Goal: Information Seeking & Learning: Learn about a topic

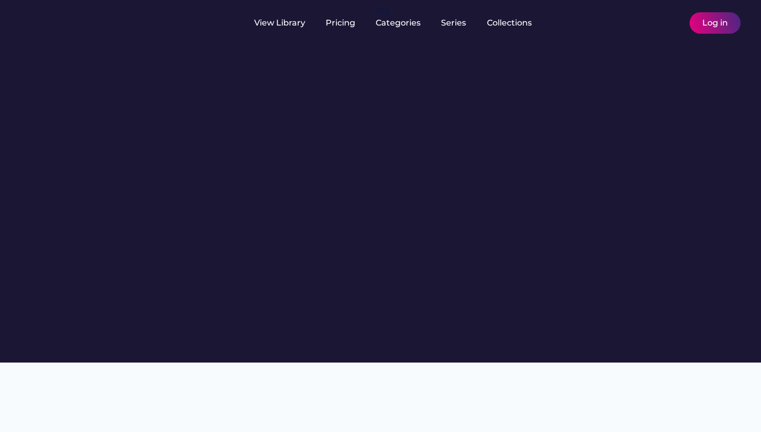
click at [420, 121] on div at bounding box center [380, 181] width 761 height 362
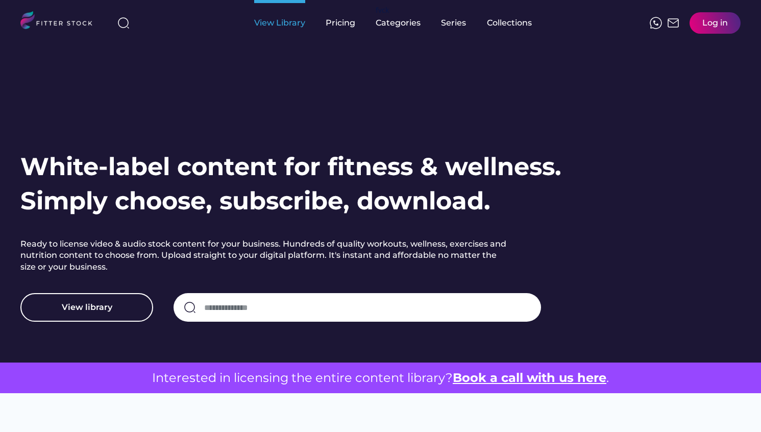
click at [286, 16] on div "View Library" at bounding box center [279, 23] width 51 height 46
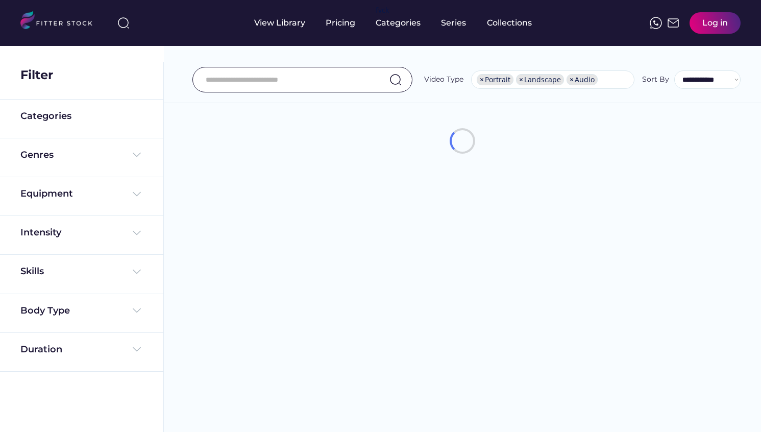
select select "**********"
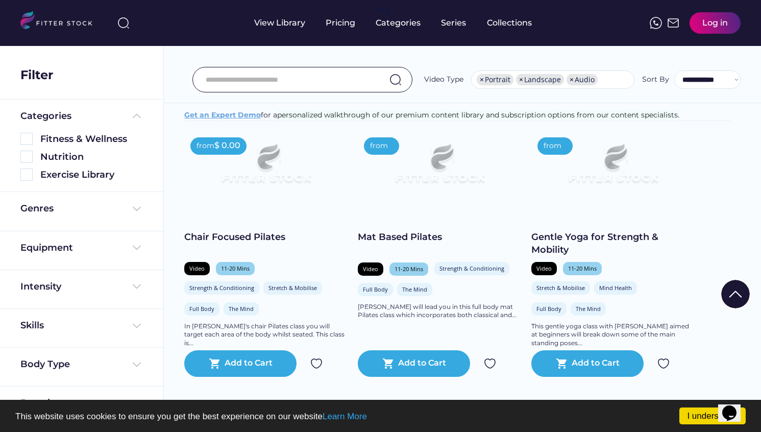
scroll to position [168, 0]
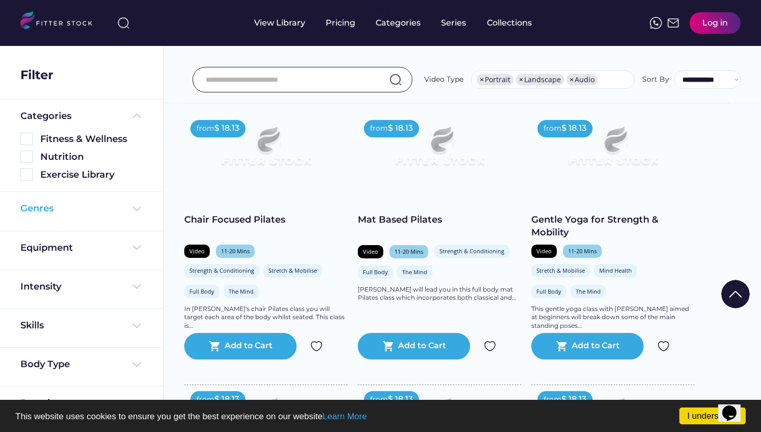
click at [123, 211] on div "Genres" at bounding box center [81, 208] width 122 height 13
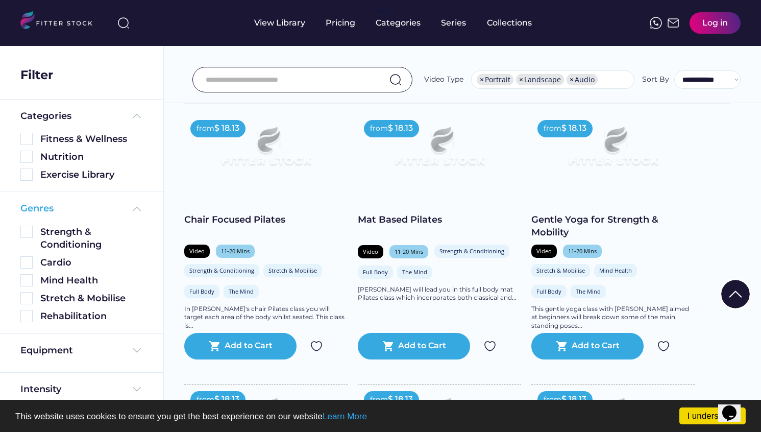
click at [123, 211] on div "Genres" at bounding box center [81, 208] width 122 height 13
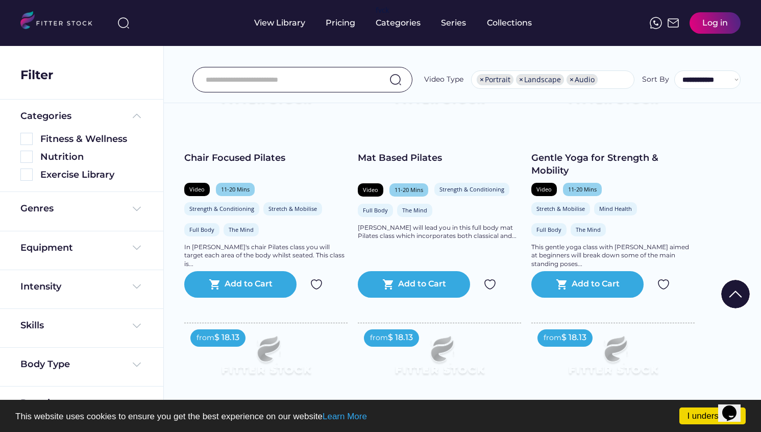
scroll to position [231, 0]
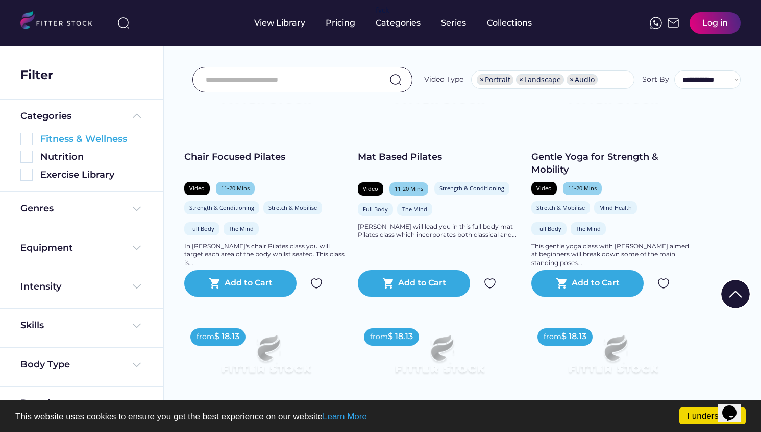
click at [90, 140] on div "Fitness & Wellness" at bounding box center [91, 139] width 103 height 13
click at [28, 140] on img at bounding box center [26, 139] width 12 height 12
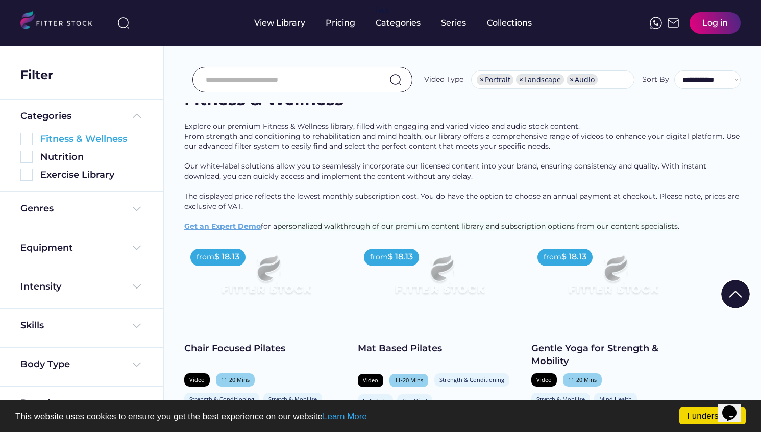
scroll to position [0, 0]
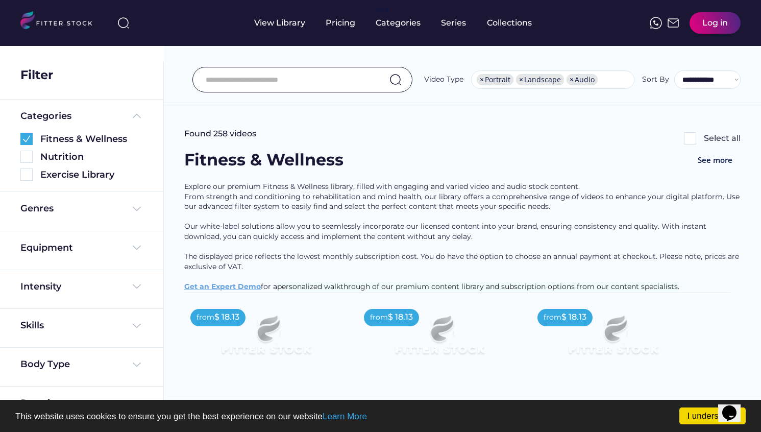
click at [27, 168] on div "Exercise Library" at bounding box center [81, 172] width 122 height 18
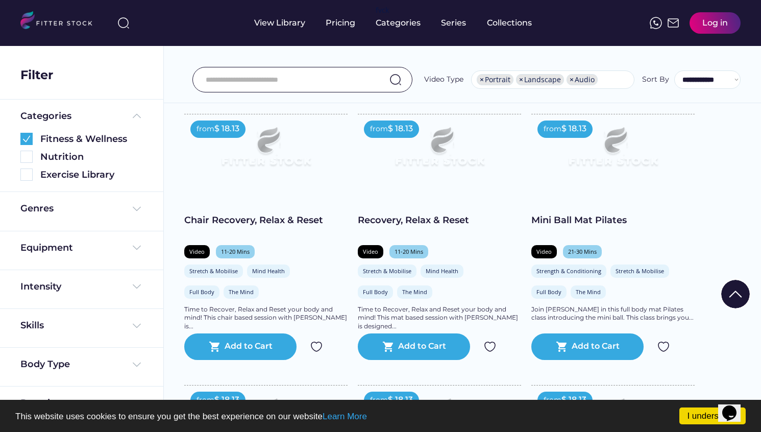
scroll to position [732, 0]
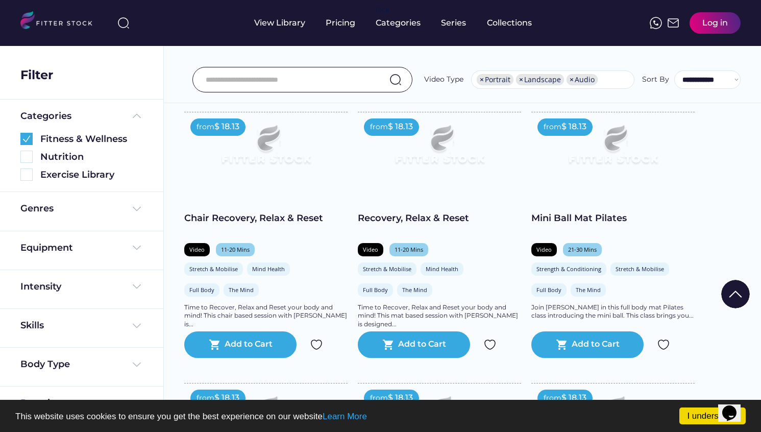
click at [433, 167] on img at bounding box center [439, 148] width 131 height 73
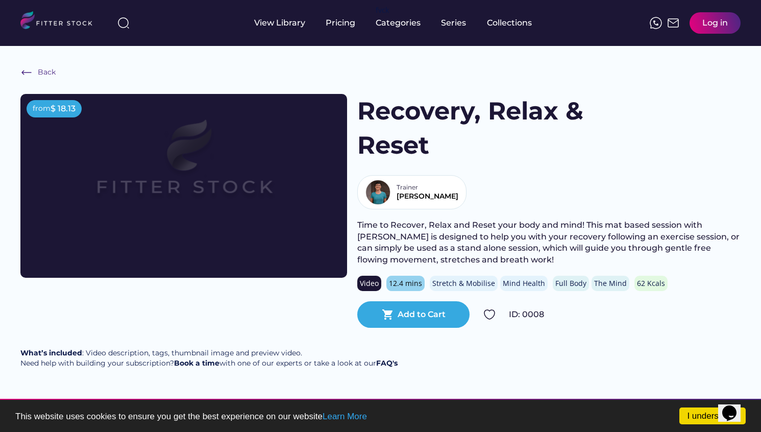
click at [414, 139] on h1 "Recovery, Relax & Reset" at bounding box center [500, 128] width 287 height 68
click at [170, 215] on img at bounding box center [183, 167] width 261 height 147
click at [39, 75] on div "Back" at bounding box center [47, 72] width 18 height 10
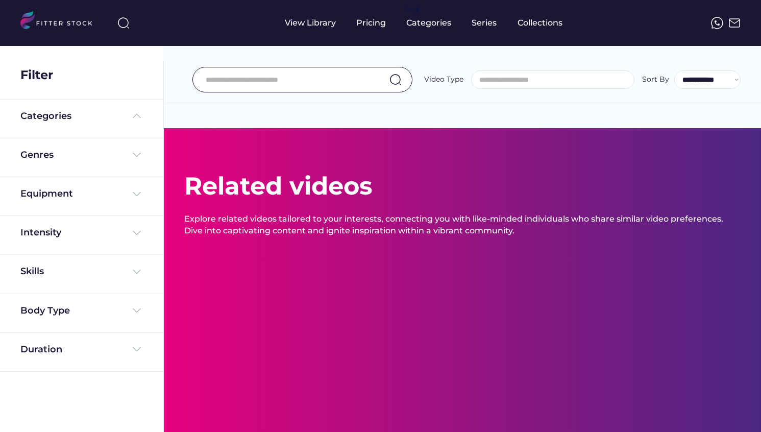
select select "**********"
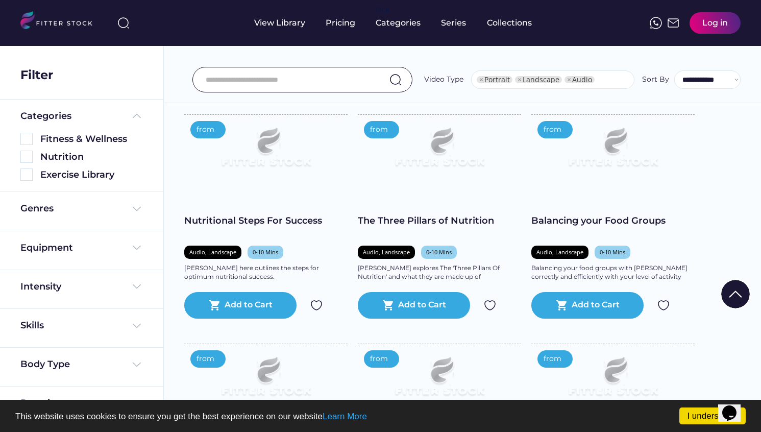
select select "**********"
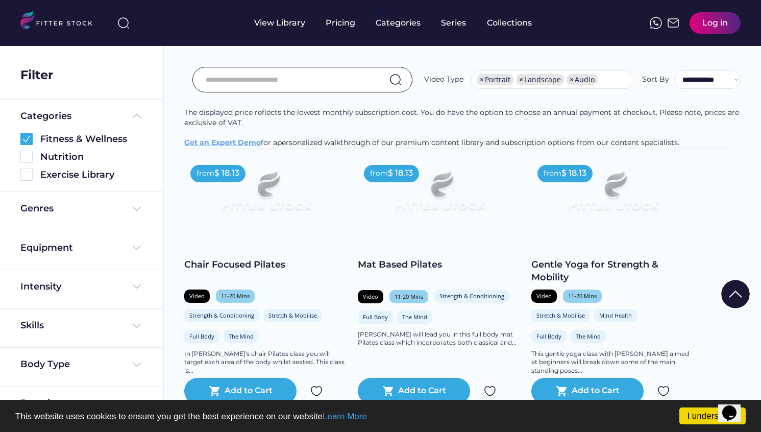
scroll to position [133, 0]
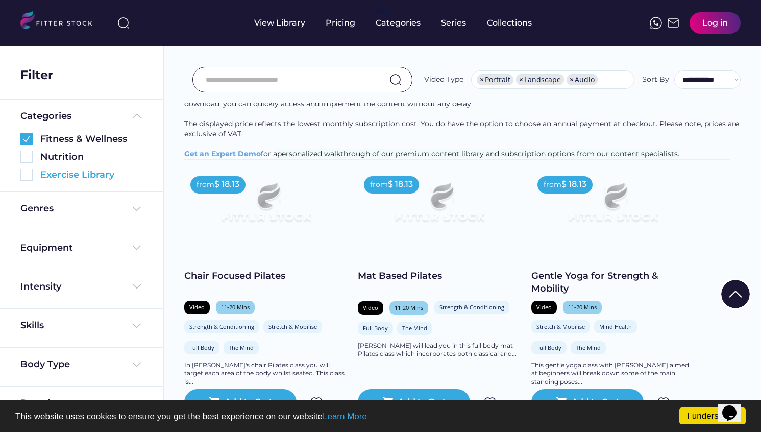
click at [80, 174] on div "Exercise Library" at bounding box center [91, 174] width 103 height 13
click at [24, 140] on img at bounding box center [26, 139] width 12 height 12
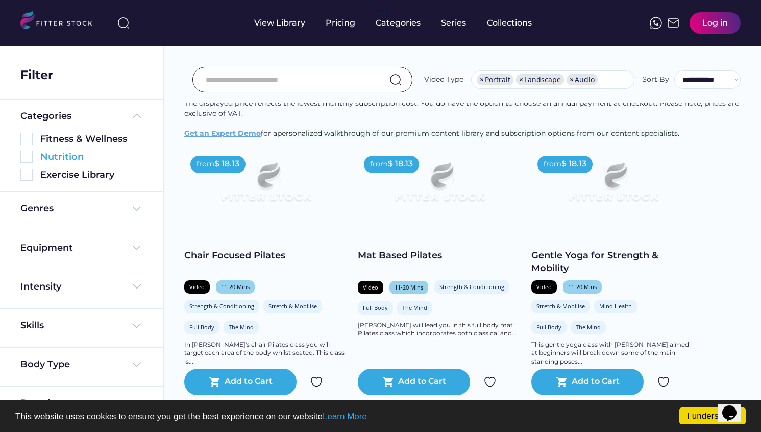
scroll to position [0, 0]
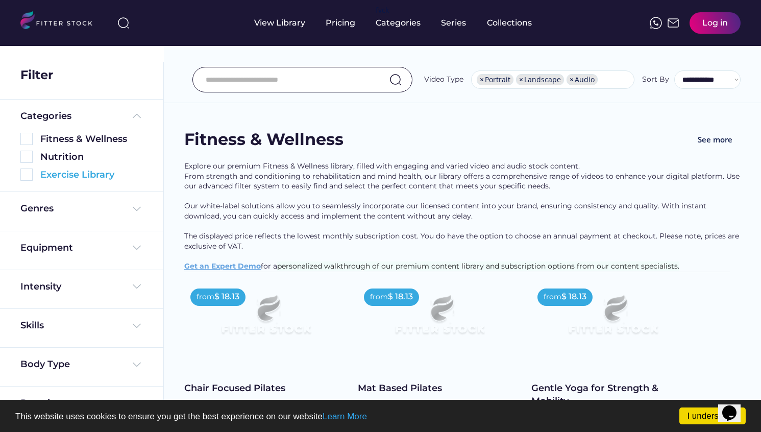
click at [26, 176] on img at bounding box center [26, 174] width 12 height 12
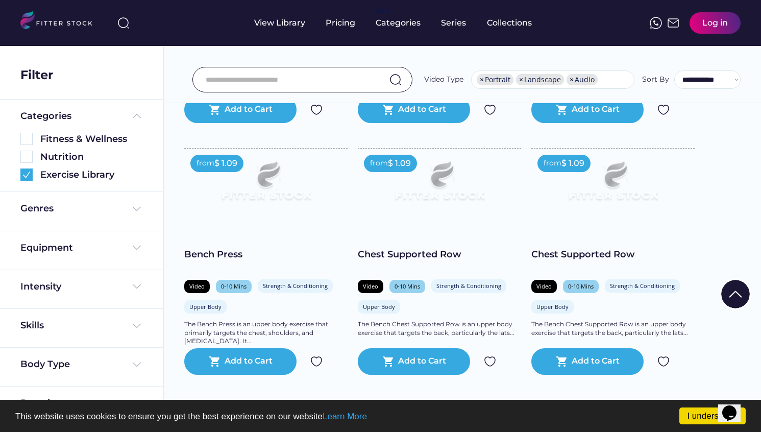
scroll to position [1286, 0]
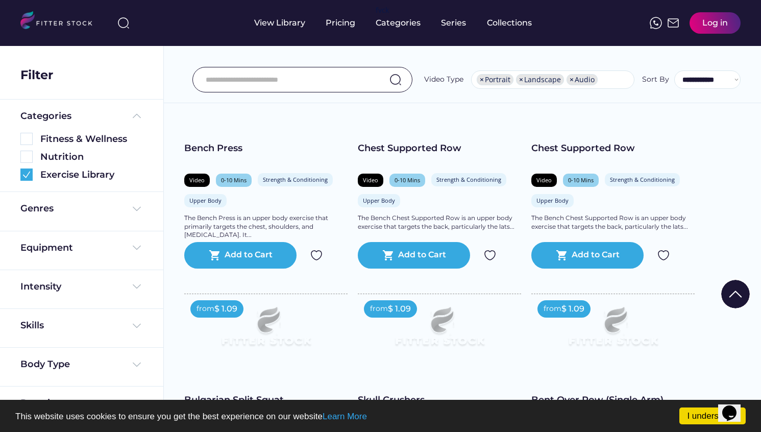
click at [24, 146] on div "Nutrition" at bounding box center [81, 154] width 122 height 18
click at [27, 137] on img at bounding box center [26, 139] width 12 height 12
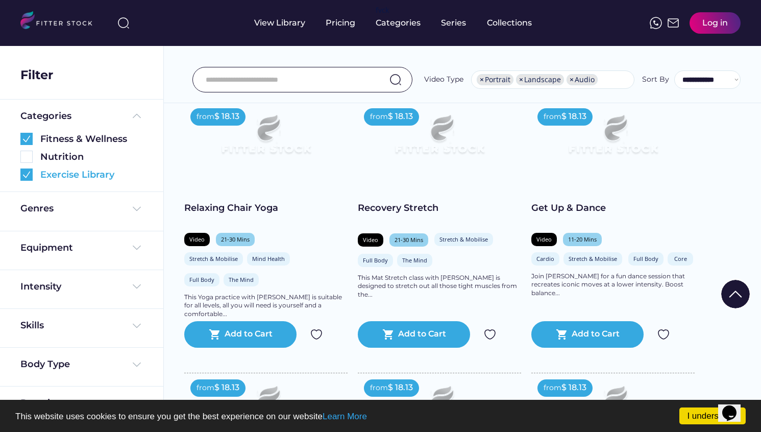
click at [27, 181] on div "Exercise Library" at bounding box center [81, 174] width 122 height 13
click at [26, 176] on img at bounding box center [26, 174] width 12 height 12
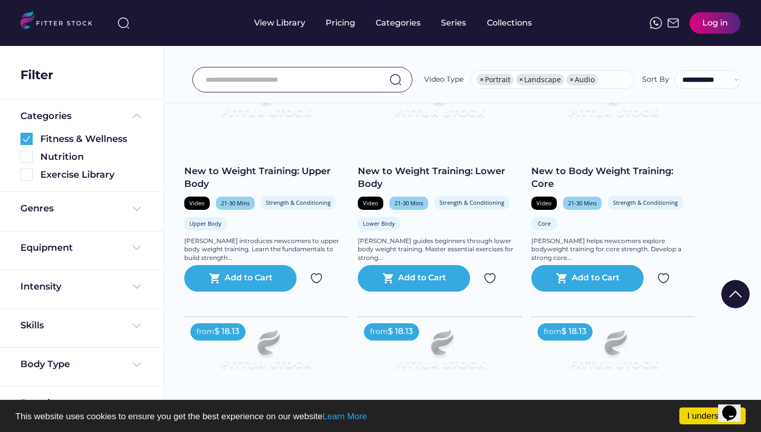
scroll to position [1575, 0]
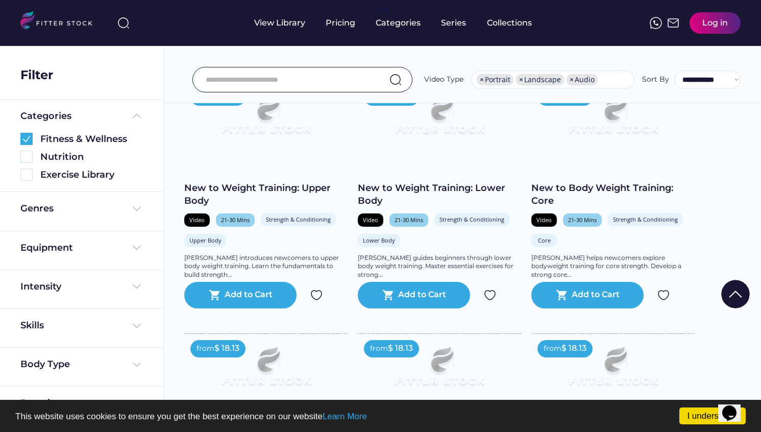
click at [58, 198] on div "Genres" at bounding box center [81, 211] width 163 height 39
click at [59, 210] on div "Genres" at bounding box center [81, 208] width 122 height 13
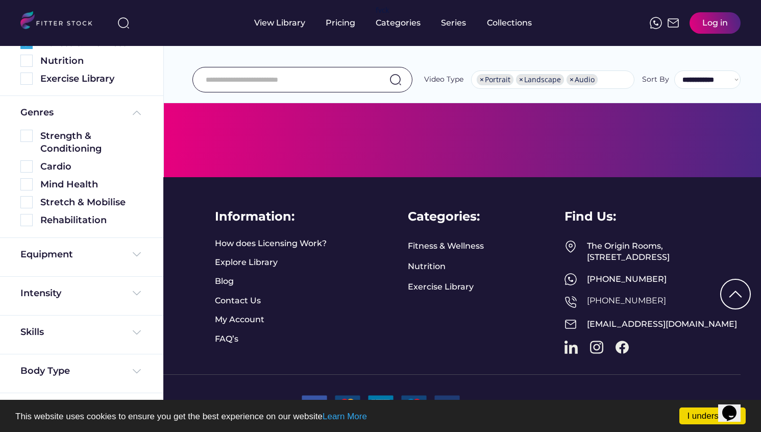
scroll to position [2491, 0]
click at [340, 21] on div "Pricing" at bounding box center [341, 22] width 30 height 11
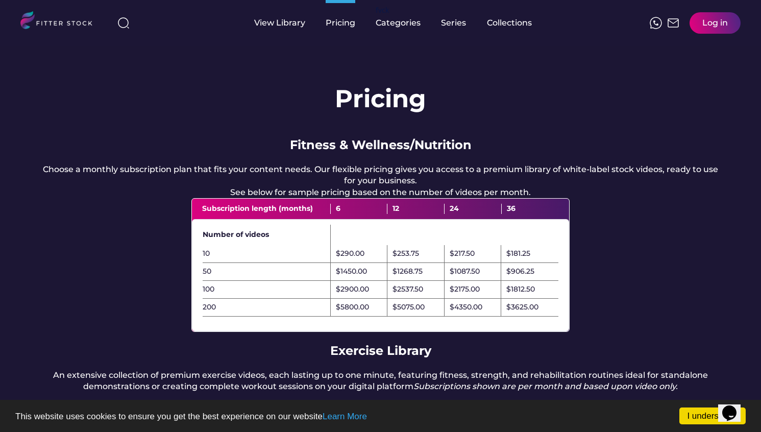
click at [167, 169] on div "Choose a monthly subscription plan that fits your content needs. Our flexible p…" at bounding box center [380, 181] width 679 height 34
click at [288, 214] on div "Subscription length (months) 6 12 24 36" at bounding box center [380, 208] width 377 height 20
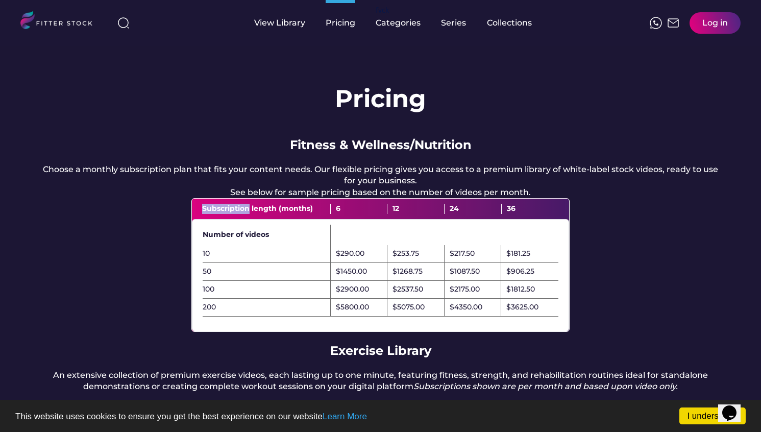
click at [288, 214] on div "Subscription length (months) 6 12 24 36" at bounding box center [380, 208] width 377 height 20
click at [288, 214] on div "Subscription length (months)" at bounding box center [266, 209] width 129 height 10
drag, startPoint x: 214, startPoint y: 220, endPoint x: 267, endPoint y: 219, distance: 52.6
click at [267, 214] on div "Subscription length (months)" at bounding box center [266, 209] width 129 height 10
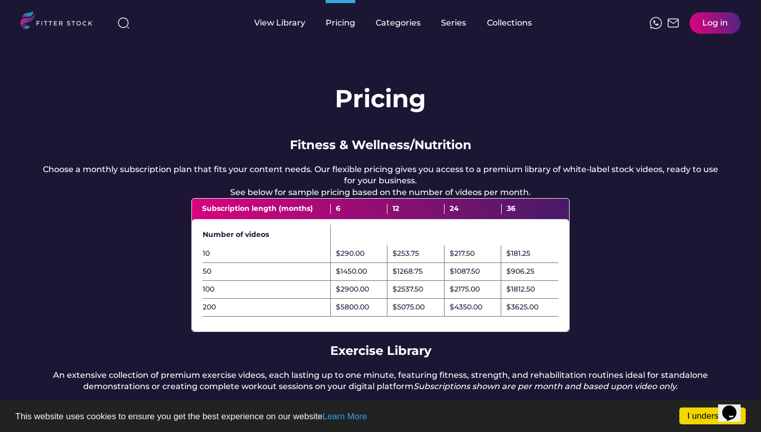
click at [232, 259] on div "10" at bounding box center [267, 253] width 128 height 10
drag, startPoint x: 210, startPoint y: 312, endPoint x: 206, endPoint y: 321, distance: 9.9
click at [209, 312] on div "200" at bounding box center [267, 307] width 128 height 18
click at [206, 312] on div "200" at bounding box center [267, 307] width 128 height 10
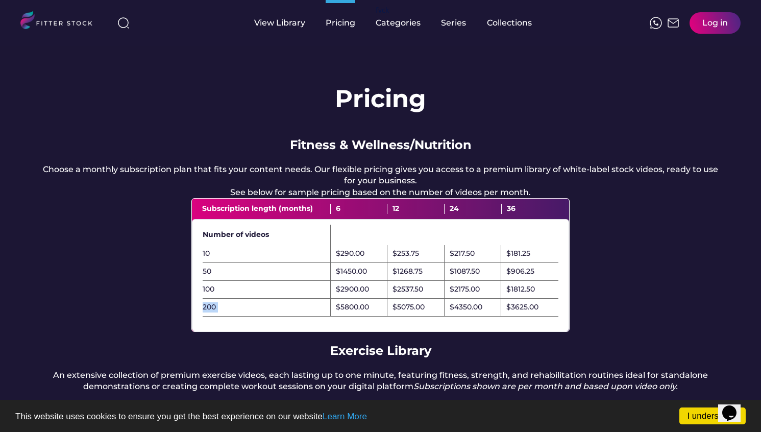
click at [206, 312] on div "200" at bounding box center [267, 307] width 128 height 10
click at [398, 214] on div "12" at bounding box center [415, 209] width 57 height 10
click at [405, 312] on div "$5075.00" at bounding box center [408, 307] width 32 height 10
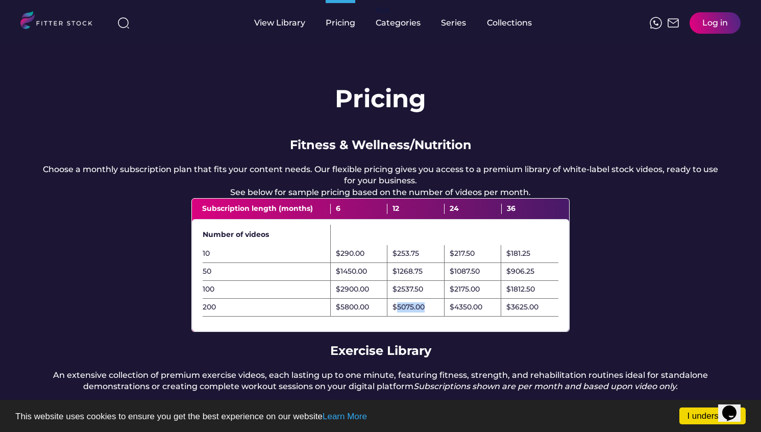
click at [405, 312] on div "$5075.00" at bounding box center [408, 307] width 32 height 10
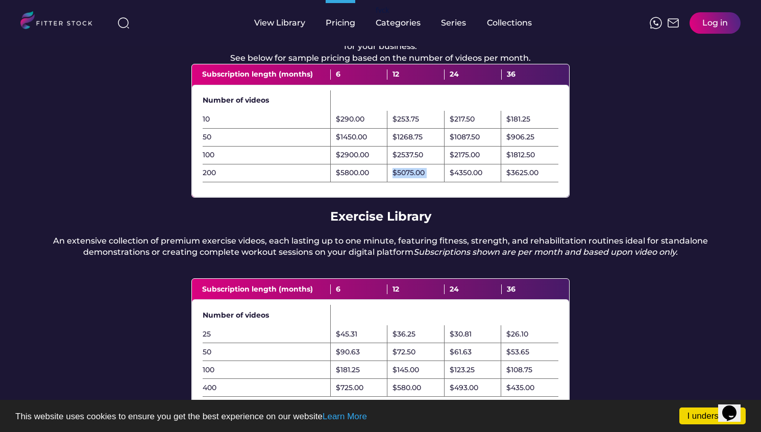
scroll to position [54, 0]
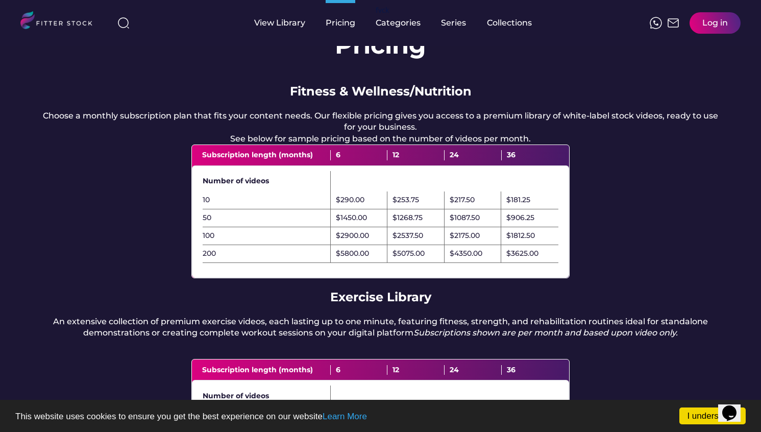
click at [509, 241] on div "$1812.50" at bounding box center [520, 236] width 29 height 10
click at [512, 245] on div "$1812.50" at bounding box center [529, 236] width 57 height 18
click at [522, 259] on div "$3625.00" at bounding box center [522, 253] width 32 height 10
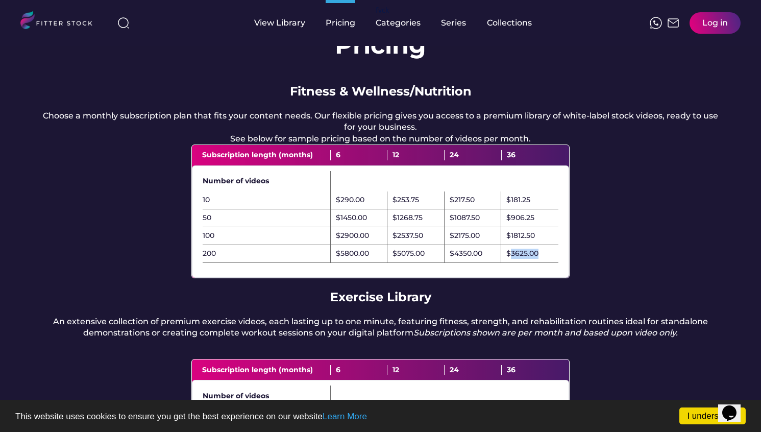
click at [522, 259] on div "$3625.00" at bounding box center [522, 253] width 32 height 10
click at [367, 259] on div "$5800.00" at bounding box center [352, 253] width 33 height 10
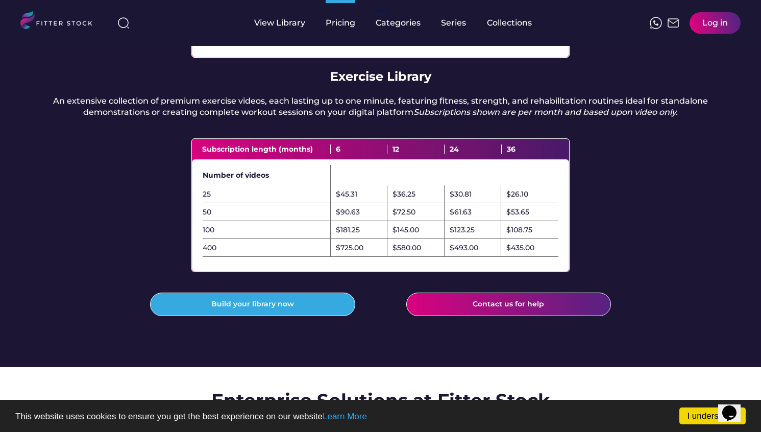
scroll to position [497, 0]
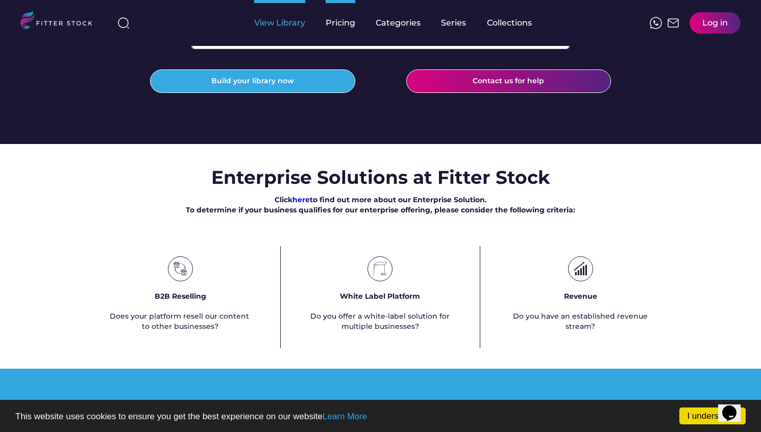
click at [294, 18] on div "View Library" at bounding box center [279, 22] width 51 height 11
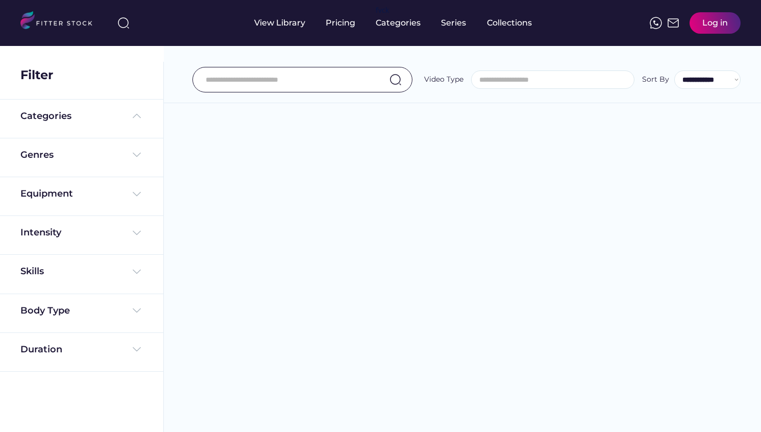
select select
select select "**********"
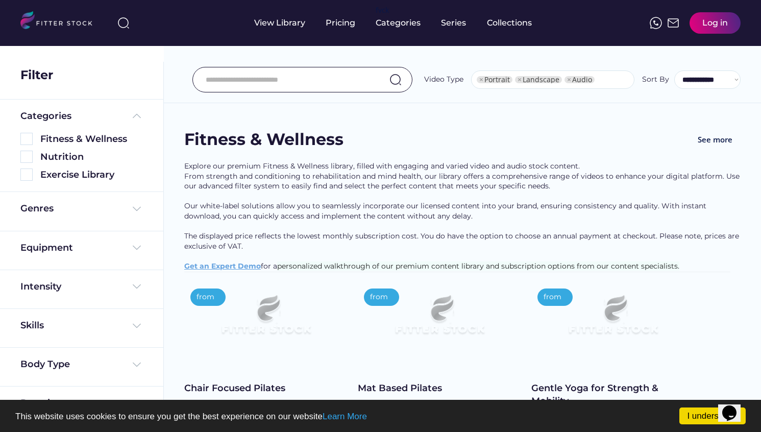
select select "**********"
click at [718, 80] on select "**********" at bounding box center [707, 79] width 66 height 18
select select "**********"
click at [674, 70] on select "**********" at bounding box center [707, 79] width 66 height 18
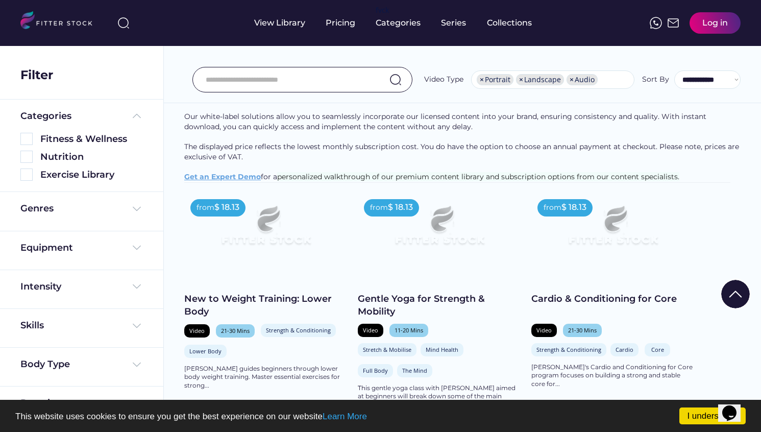
scroll to position [152, 0]
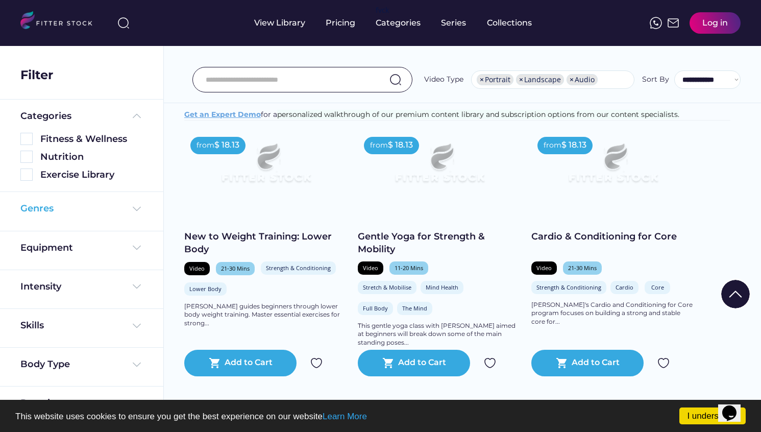
click at [78, 210] on div "Genres" at bounding box center [81, 208] width 122 height 13
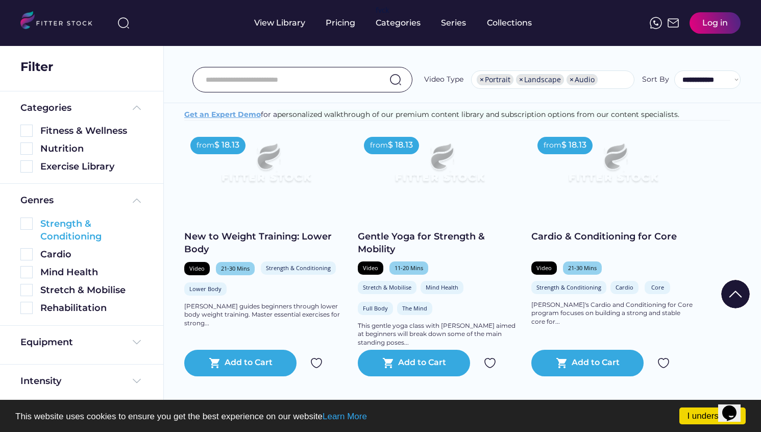
scroll to position [37, 0]
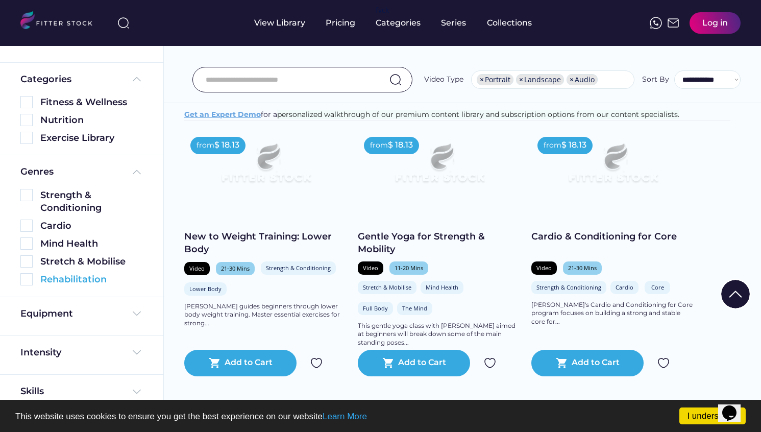
click at [64, 282] on div "Rehabilitation" at bounding box center [91, 279] width 103 height 13
click at [26, 260] on img at bounding box center [26, 261] width 12 height 12
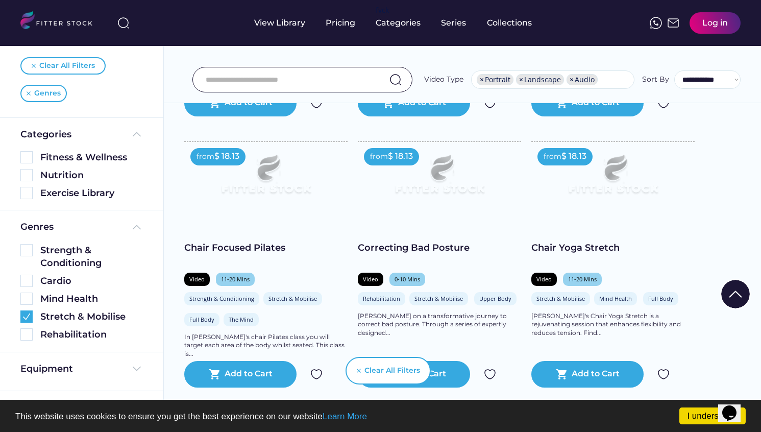
scroll to position [0, 0]
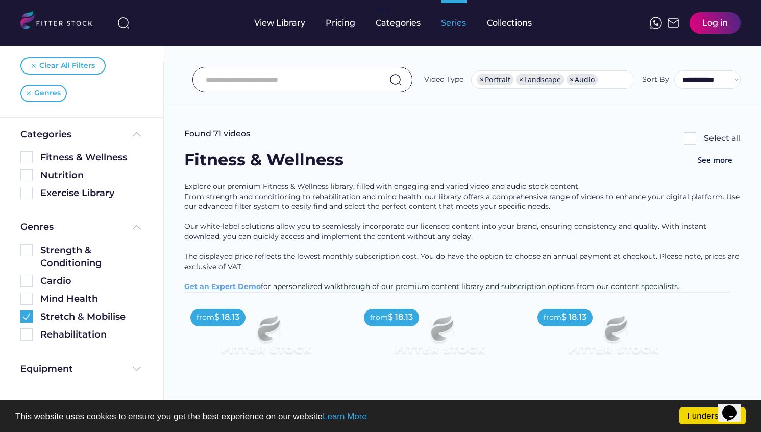
click at [451, 23] on div "Series" at bounding box center [454, 22] width 26 height 11
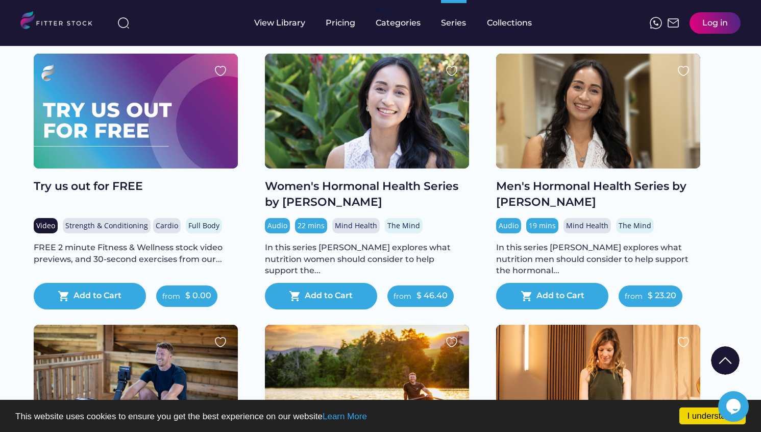
scroll to position [76, 0]
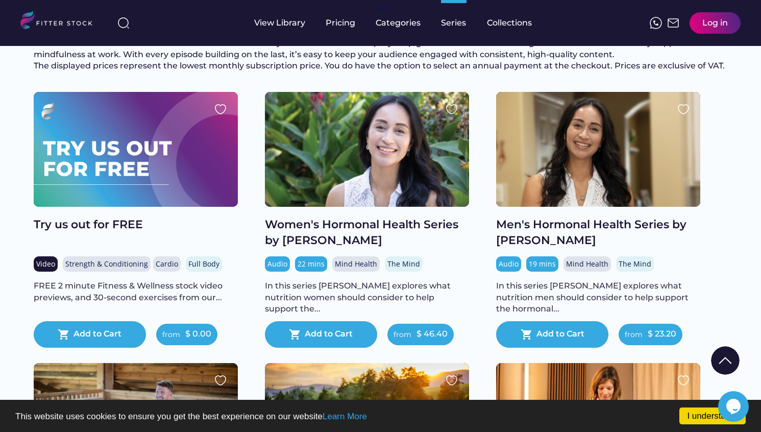
click at [119, 303] on div "FREE 2 minute Fitness & Wellness stock video previews, and 30-second exercises …" at bounding box center [136, 291] width 204 height 23
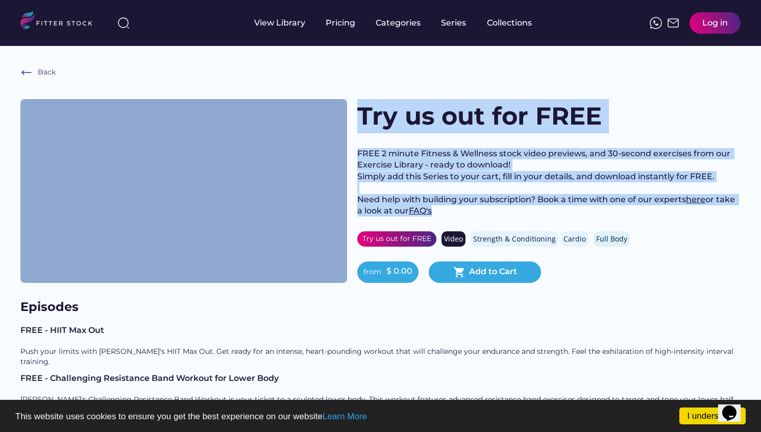
drag, startPoint x: 369, startPoint y: 152, endPoint x: 497, endPoint y: 219, distance: 144.7
click at [497, 219] on div "View Trailer Try us out for FREE FREE 2 minute Fitness & Wellness stock video p…" at bounding box center [380, 191] width 720 height 184
click at [497, 216] on div "FREE 2 minute Fitness & Wellness stock video previews, and 30-second exercises …" at bounding box center [548, 182] width 383 height 68
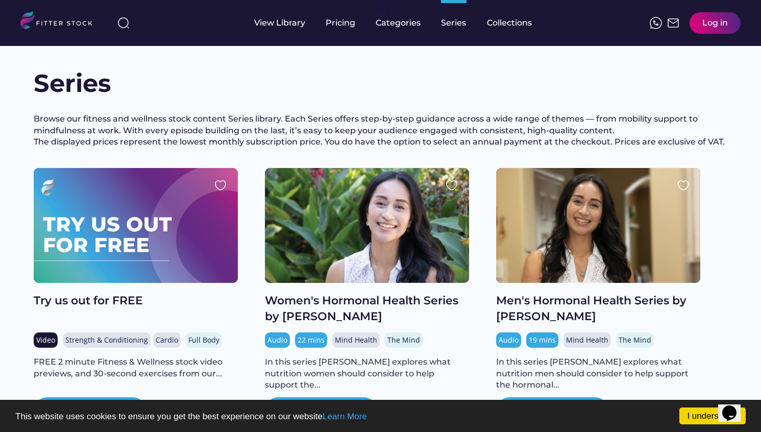
click at [348, 233] on div at bounding box center [367, 225] width 204 height 115
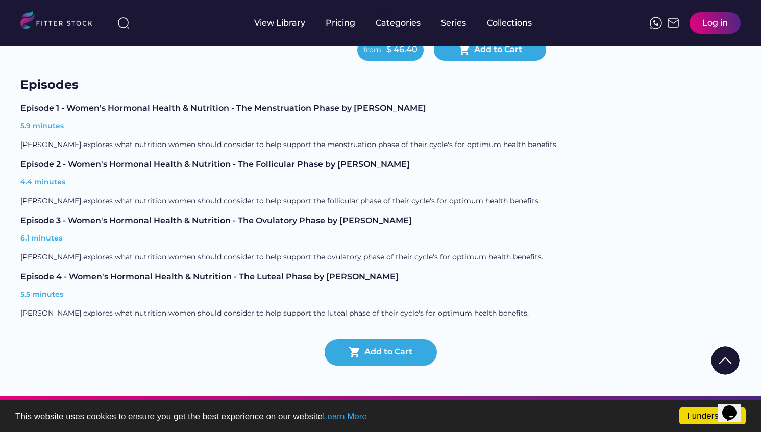
scroll to position [302, 0]
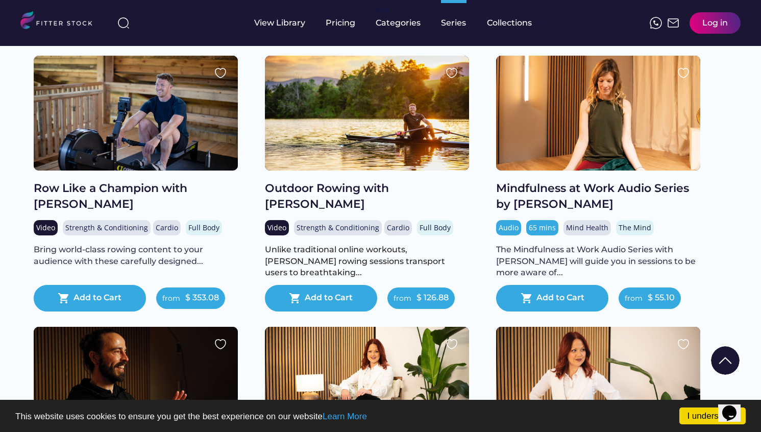
scroll to position [384, 0]
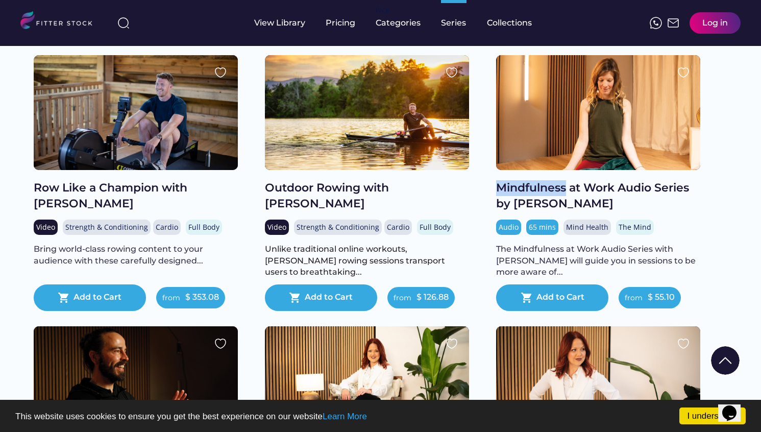
click at [532, 203] on div "Mindfulness at Work Audio Series by [PERSON_NAME]" at bounding box center [598, 196] width 204 height 32
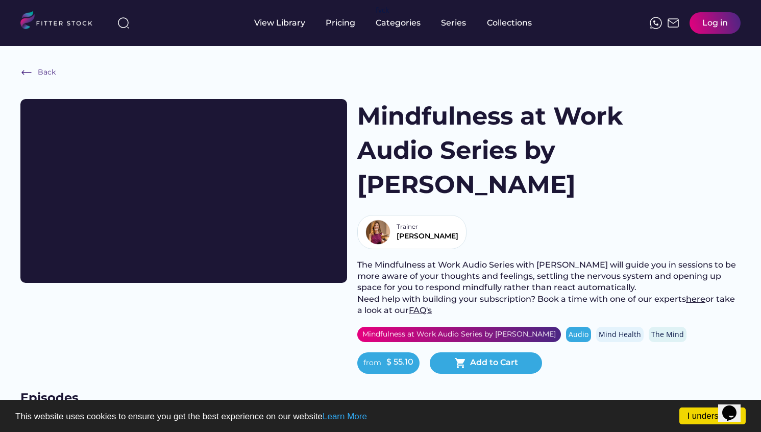
click at [420, 259] on div "The Mindfulness at Work Audio Series with Linda will guide you in sessions to b…" at bounding box center [548, 287] width 383 height 57
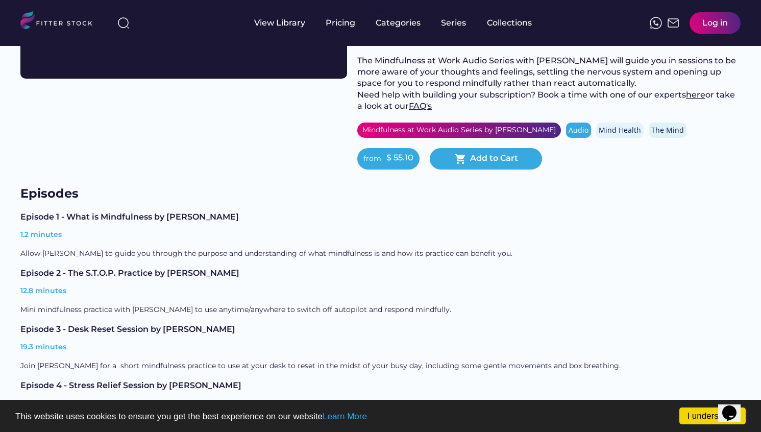
scroll to position [222, 0]
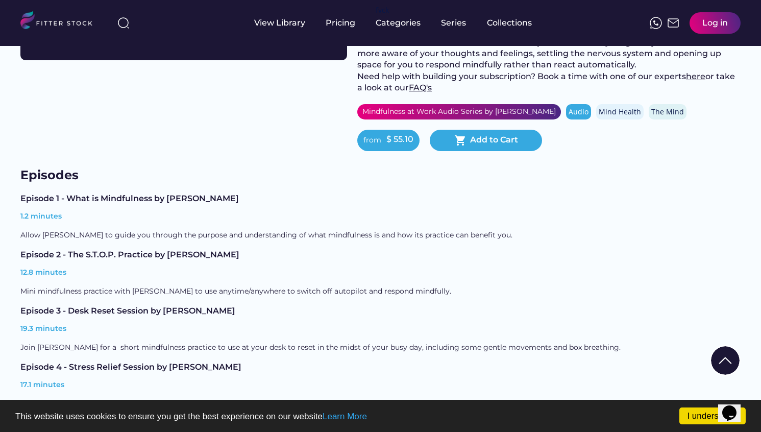
click at [42, 268] on div "12.8 minutes" at bounding box center [380, 273] width 720 height 10
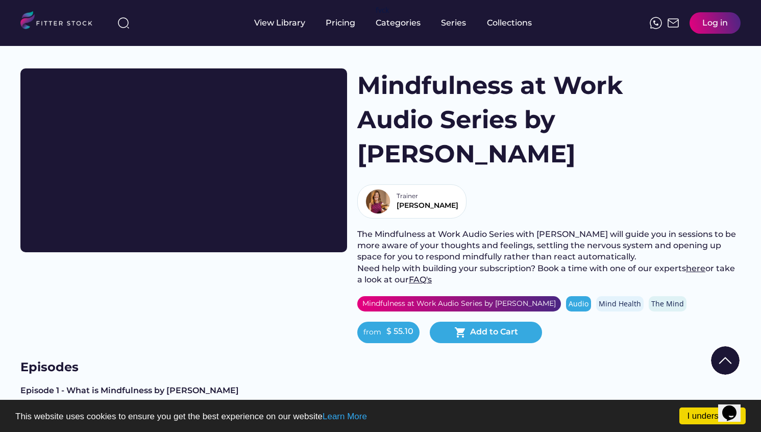
scroll to position [0, 0]
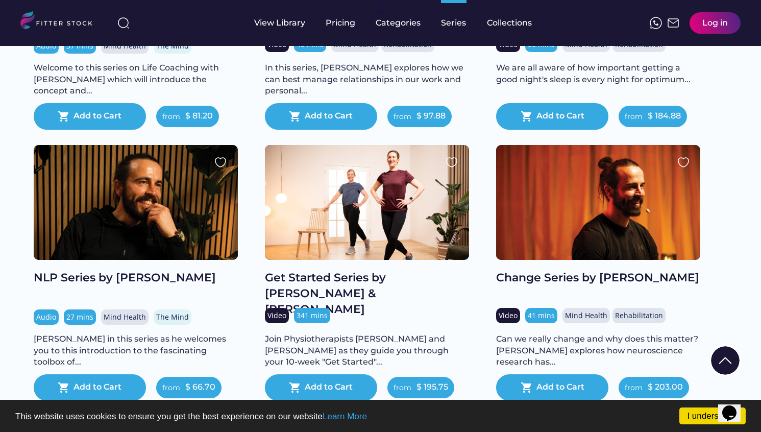
scroll to position [837, 0]
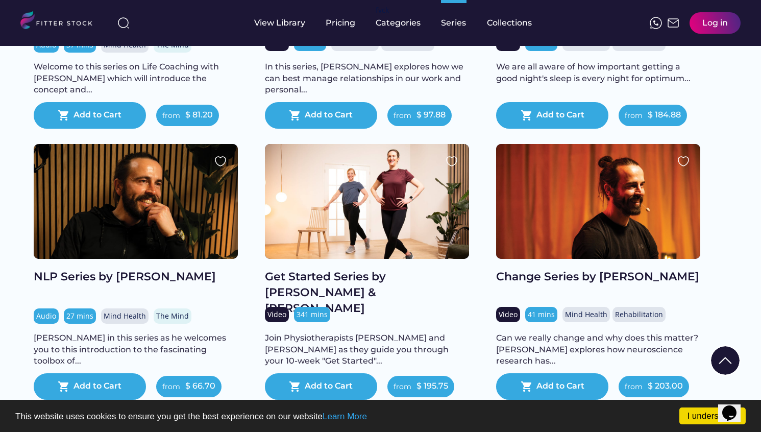
click at [20, 221] on div "Series Browse our fitness and wellness stock content Series library. Each Serie…" at bounding box center [380, 98] width 735 height 1737
click at [24, 147] on div "Series Browse our fitness and wellness stock content Series library. Each Serie…" at bounding box center [380, 98] width 735 height 1737
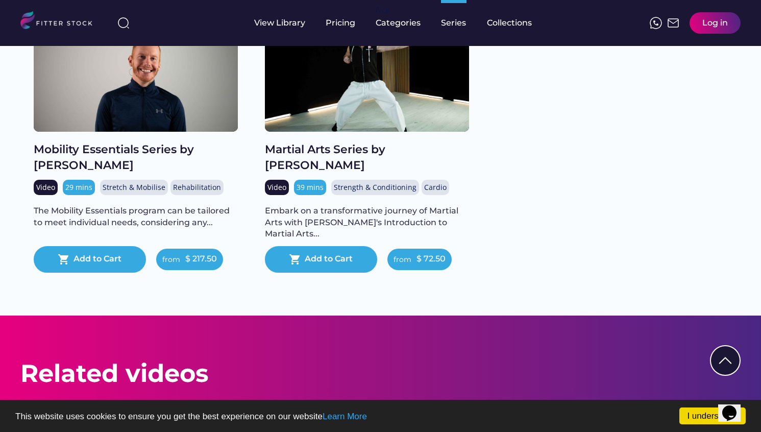
scroll to position [1513, 0]
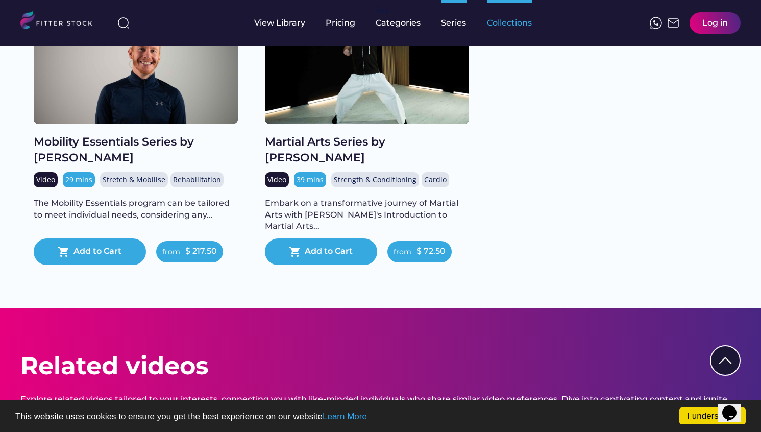
click at [523, 20] on div "Collections" at bounding box center [509, 22] width 45 height 11
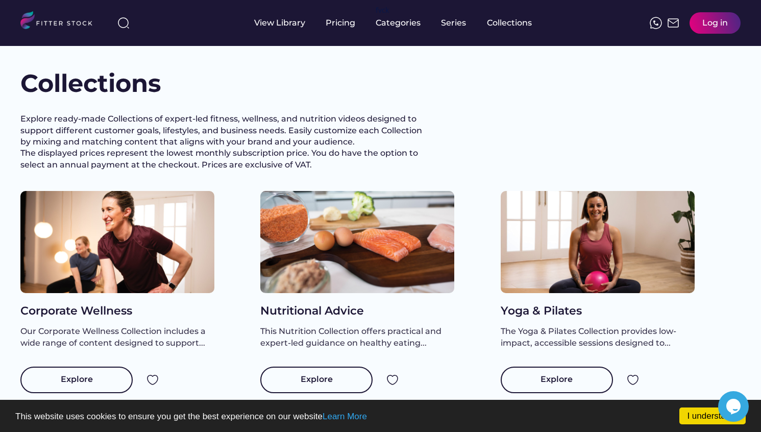
click at [555, 338] on div "The Yoga & Pilates Collection provides low-impact, accessible sessions designed…" at bounding box center [598, 337] width 194 height 23
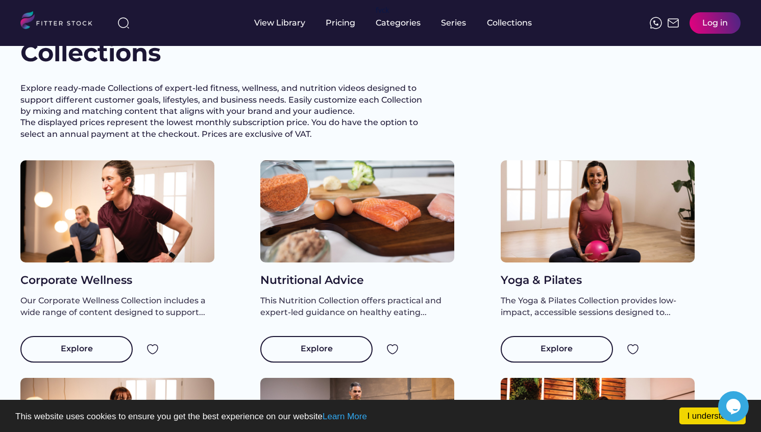
scroll to position [46, 0]
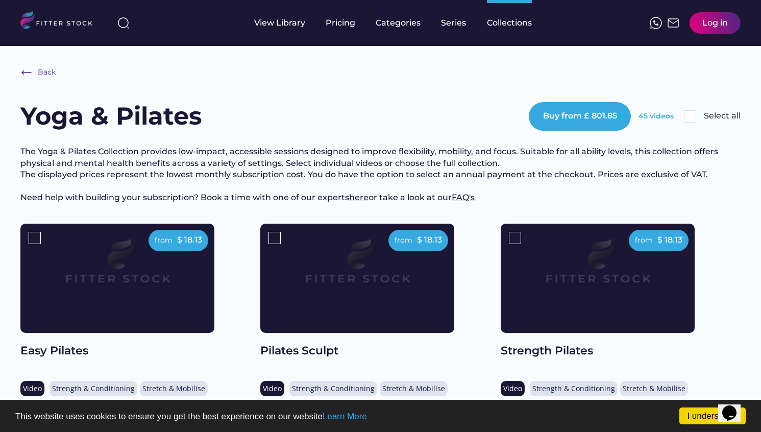
click at [126, 283] on img at bounding box center [117, 266] width 155 height 87
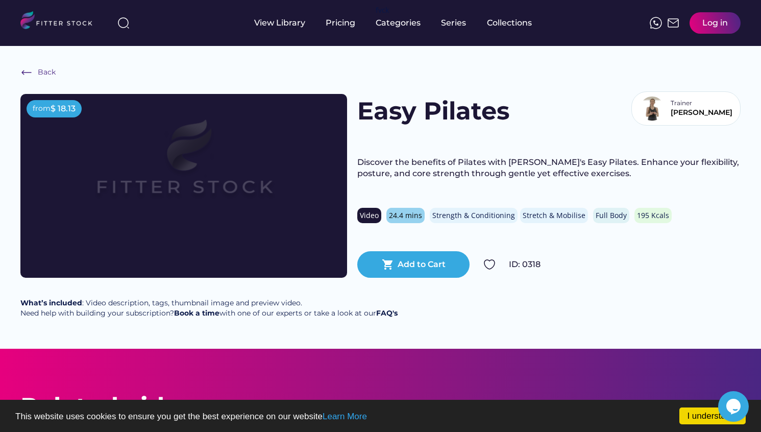
click at [400, 215] on div "24.4 mins" at bounding box center [405, 215] width 33 height 10
